Goal: Browse casually

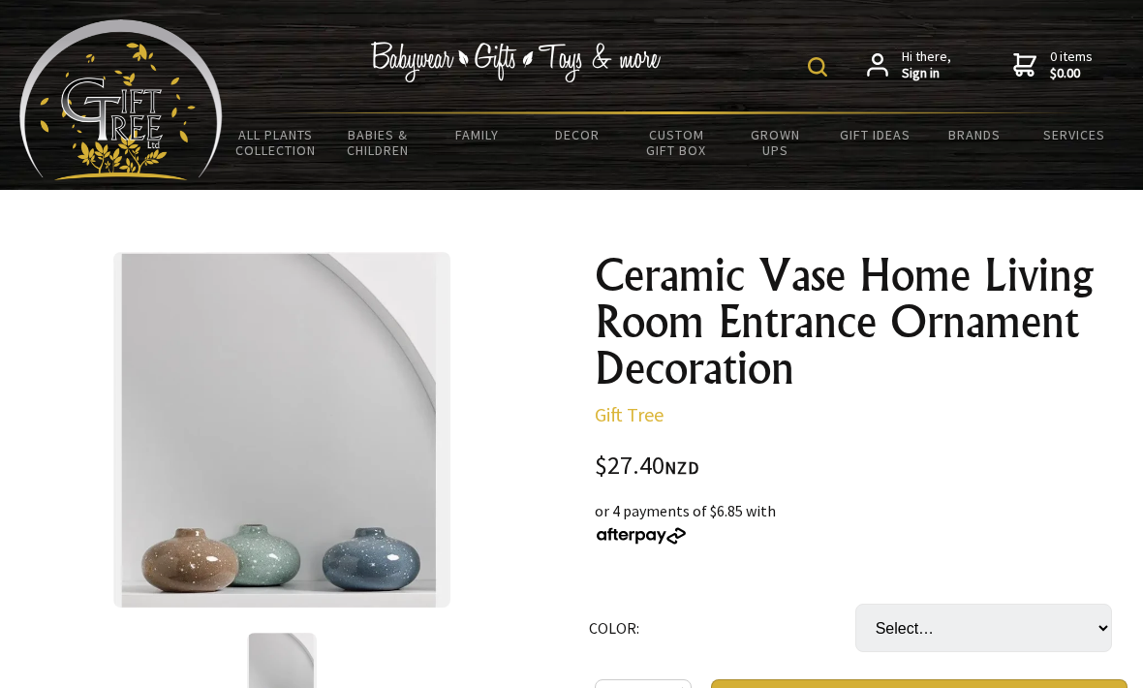
click at [0, 0] on link "Beautiful Gifts" at bounding box center [0, 0] width 0 height 0
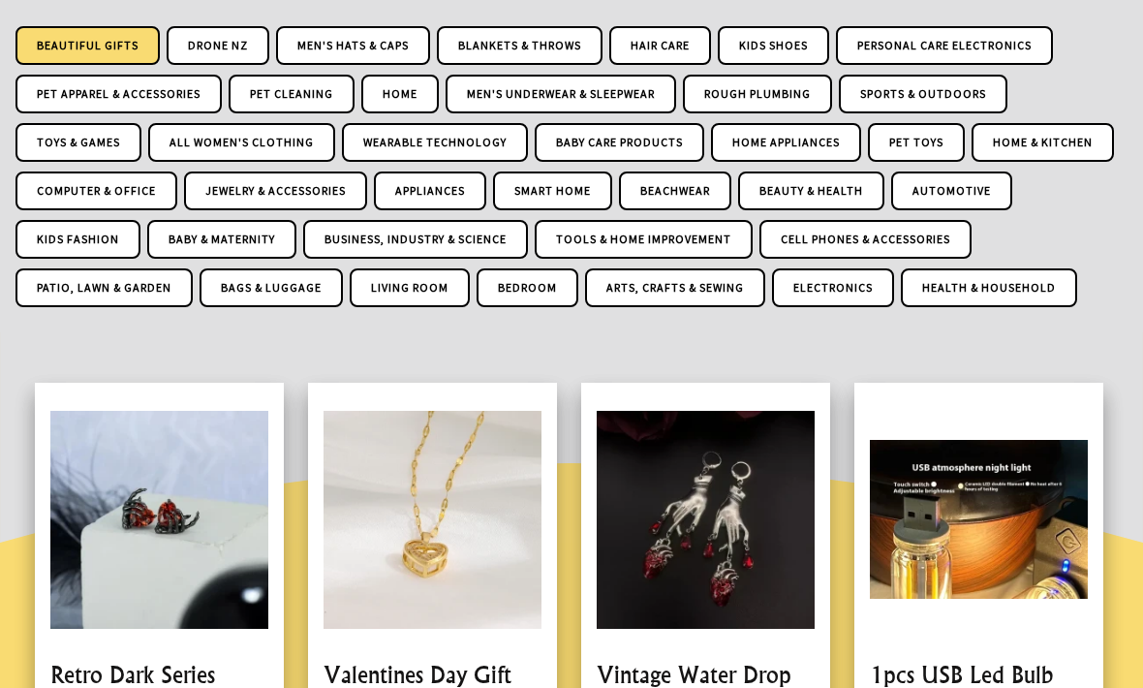
click at [1059, 254] on div "Beautiful Gifts Drone NZ Men's Hats & Caps Blankets & Throws Hair Care Kids Sho…" at bounding box center [571, 172] width 1112 height 291
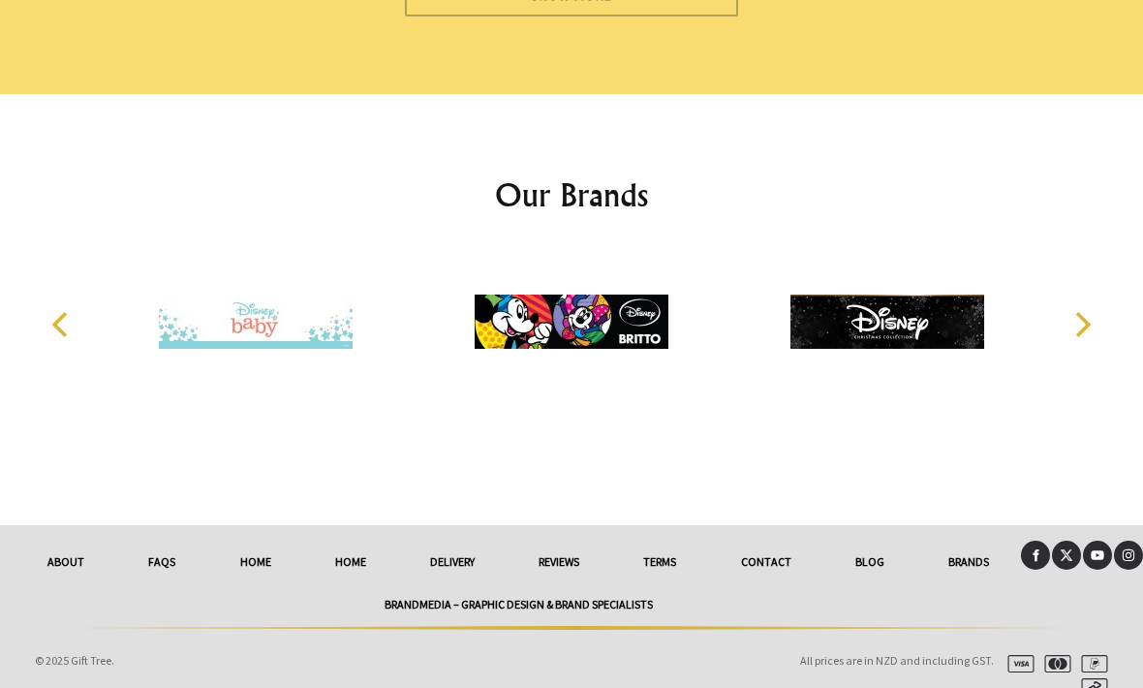
scroll to position [6897, 0]
click at [612, 360] on img at bounding box center [572, 322] width 194 height 145
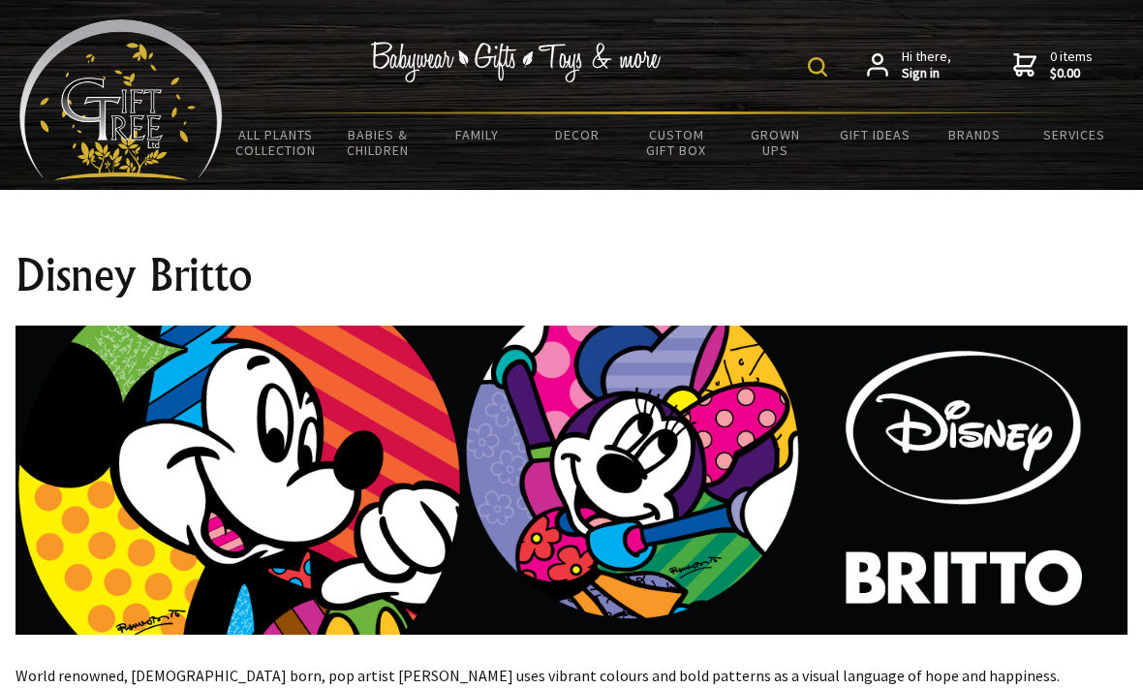
click at [0, 0] on link "Tshirts" at bounding box center [0, 0] width 0 height 0
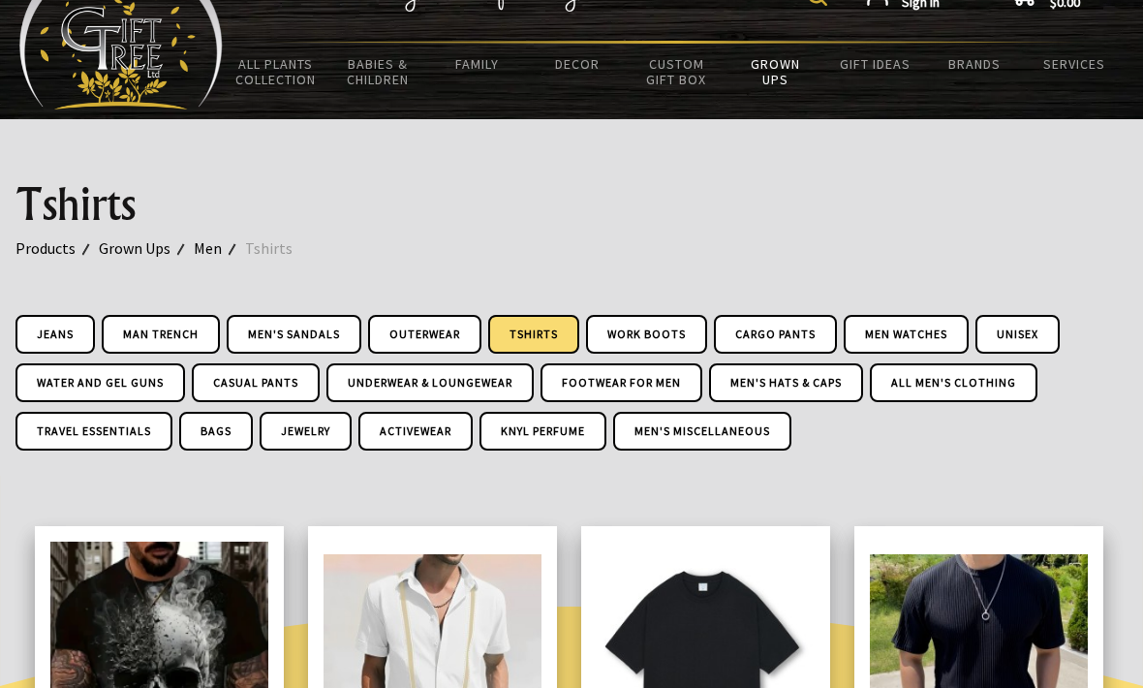
scroll to position [71, 0]
click at [0, 0] on link "Rare and Unusual Plants" at bounding box center [0, 0] width 0 height 0
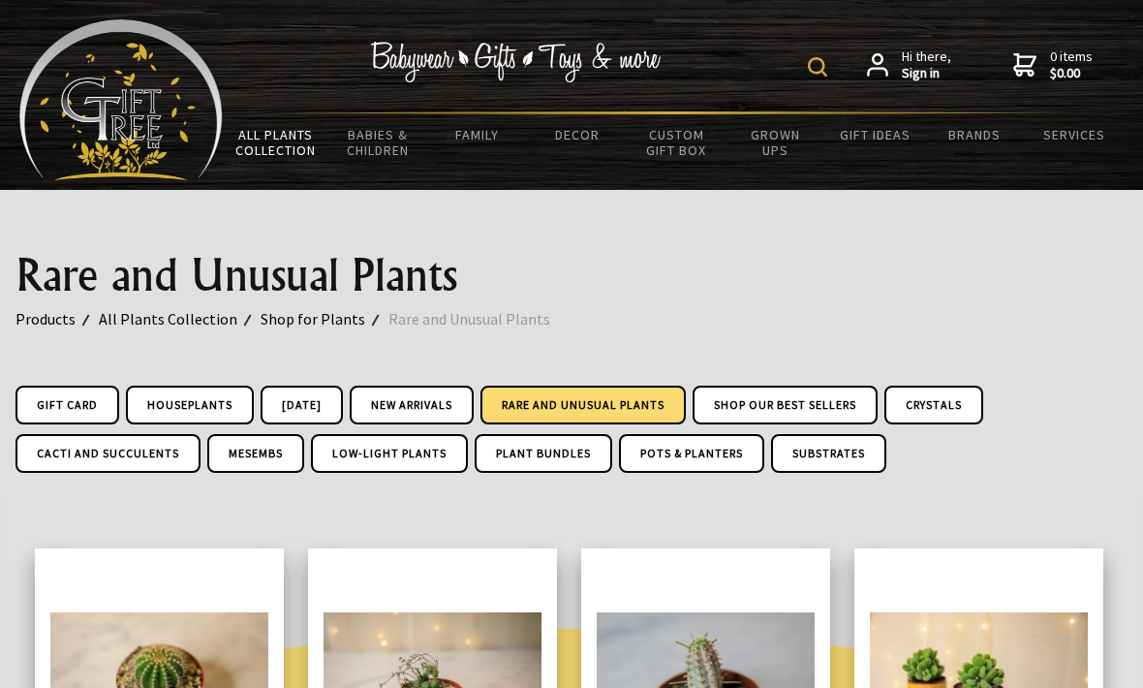
click at [0, 0] on link "Tins" at bounding box center [0, 0] width 0 height 0
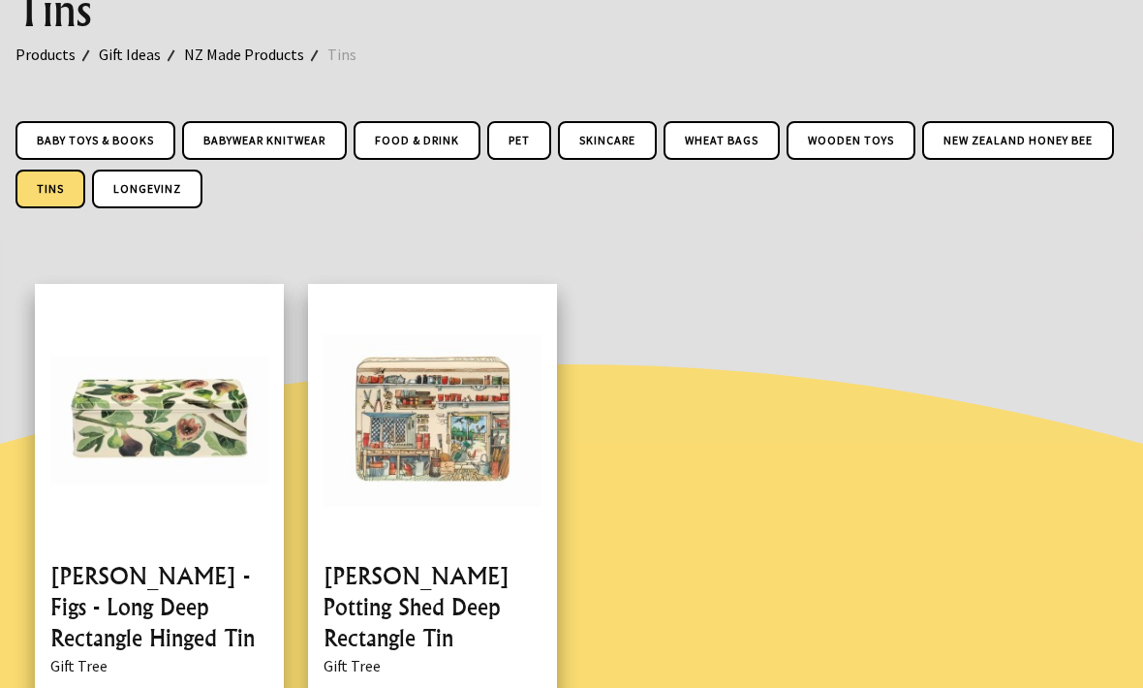
scroll to position [264, 0]
click at [742, 145] on link "Wheat Bags" at bounding box center [721, 140] width 116 height 39
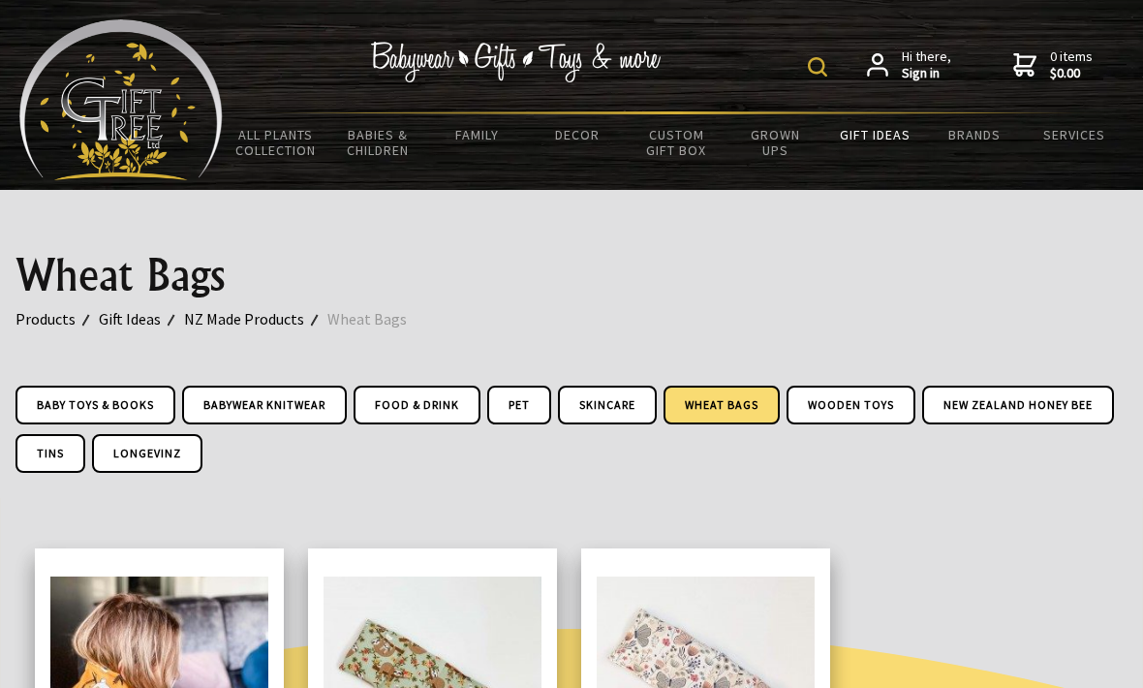
click at [0, 0] on link "Home Fragrance" at bounding box center [0, 0] width 0 height 0
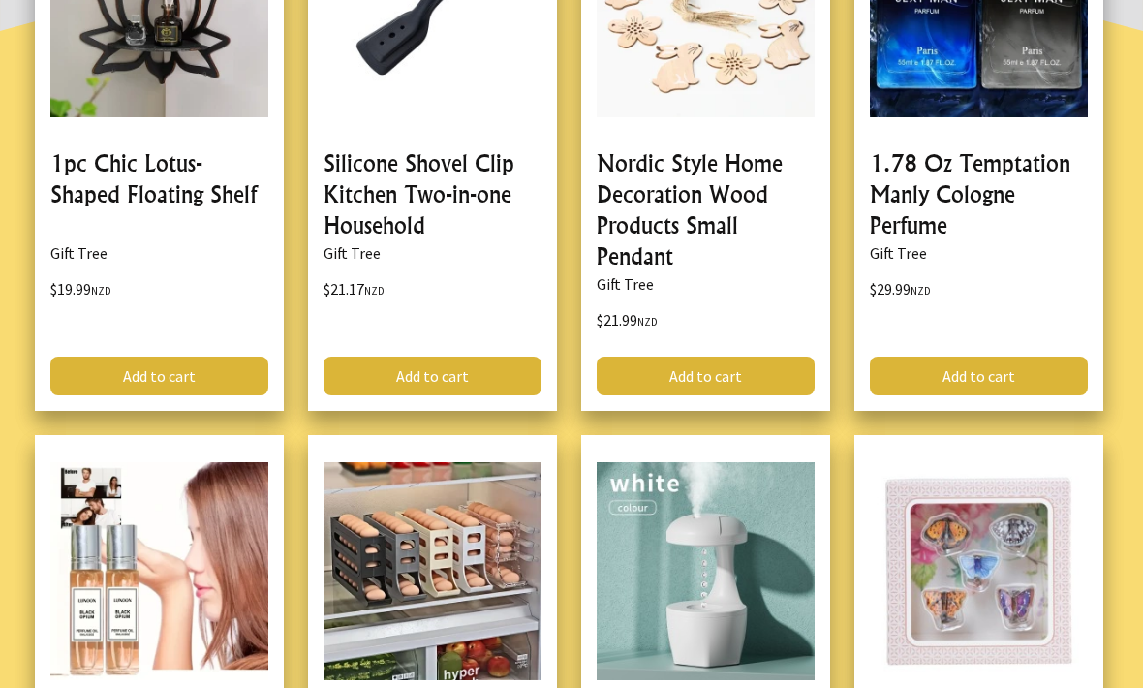
scroll to position [669, 0]
